Goal: Task Accomplishment & Management: Complete application form

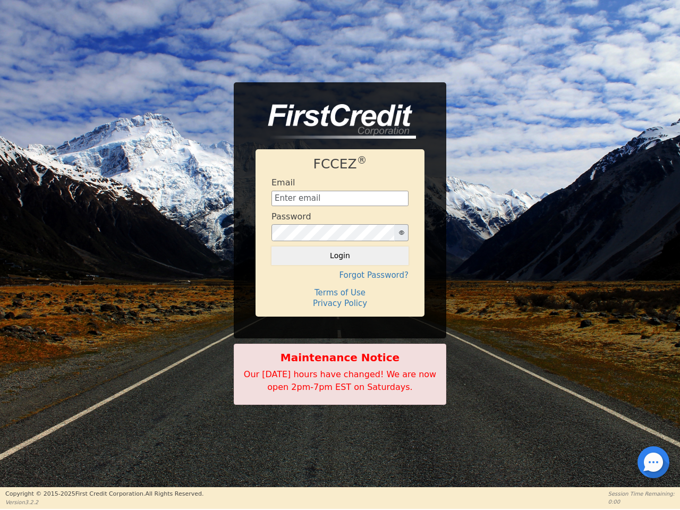
click at [401, 233] on icon "button" at bounding box center [401, 232] width 5 height 4
click at [340, 255] on button "Login" at bounding box center [339, 255] width 137 height 18
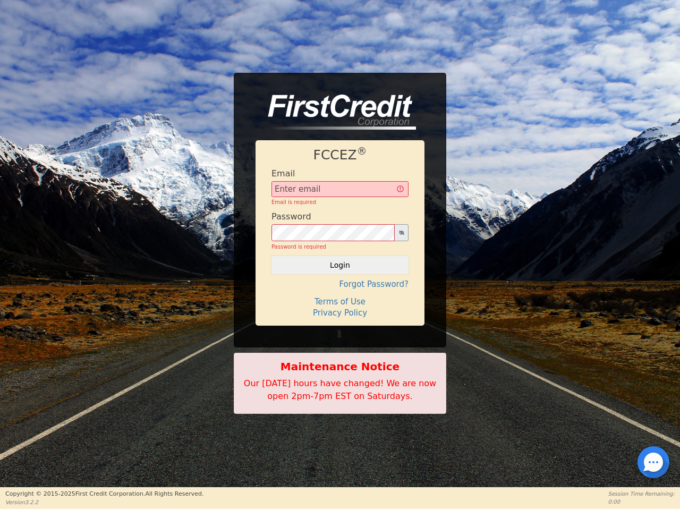
click at [340, 275] on div "FCCEZ ® Email Email is required Password Password is required Login Forgot Pass…" at bounding box center [339, 232] width 169 height 185
click at [340, 293] on div "FCCEZ ® Email Email is required Password Password is required Login Forgot Pass…" at bounding box center [339, 232] width 169 height 185
click at [340, 303] on h4 "Terms of Use" at bounding box center [339, 302] width 137 height 10
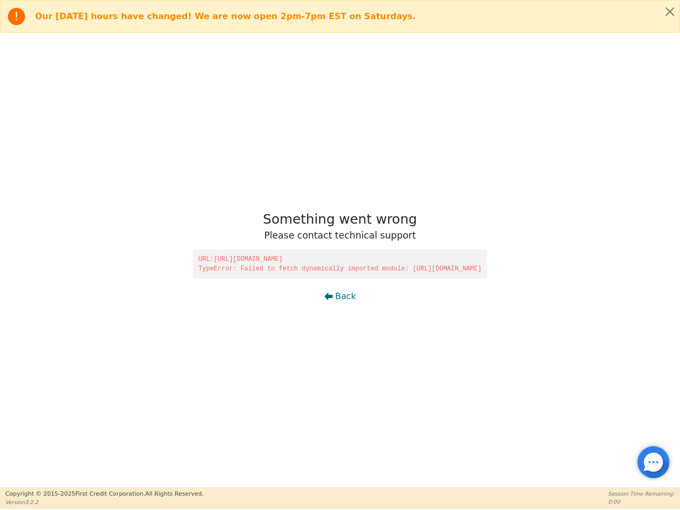
click at [653, 462] on div at bounding box center [653, 462] width 2 height 2
